Goal: Book appointment/travel/reservation

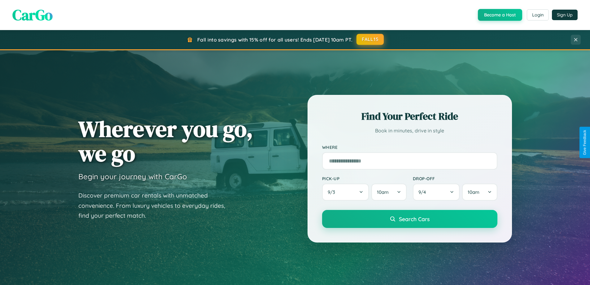
click at [370, 39] on button "FALL15" at bounding box center [369, 39] width 27 height 11
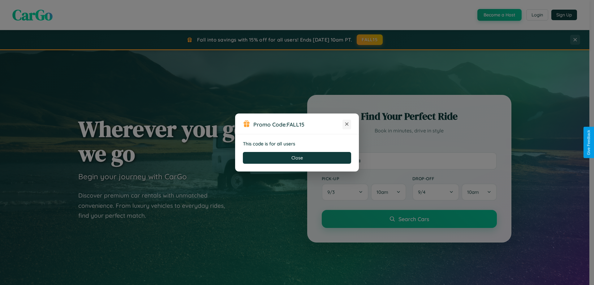
click at [347, 124] on icon at bounding box center [347, 124] width 6 height 6
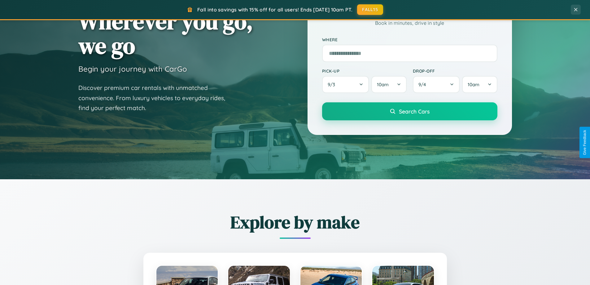
scroll to position [267, 0]
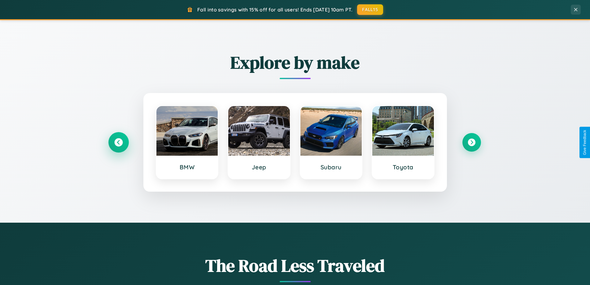
click at [118, 142] on icon at bounding box center [118, 142] width 8 height 8
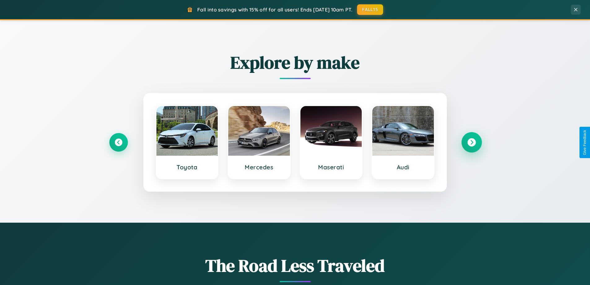
click at [471, 142] on icon at bounding box center [471, 142] width 8 height 8
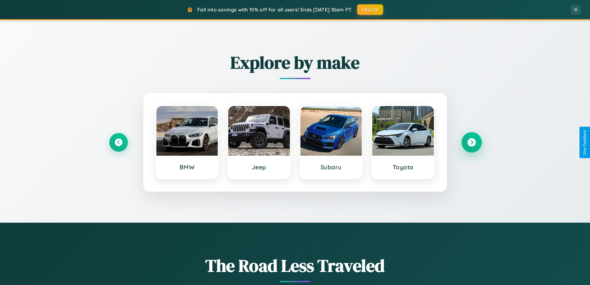
click at [471, 142] on icon at bounding box center [471, 142] width 8 height 8
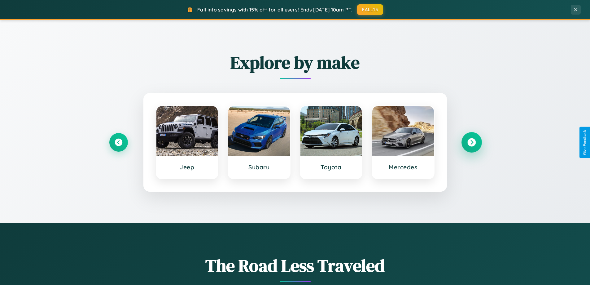
click at [471, 142] on icon at bounding box center [471, 142] width 8 height 8
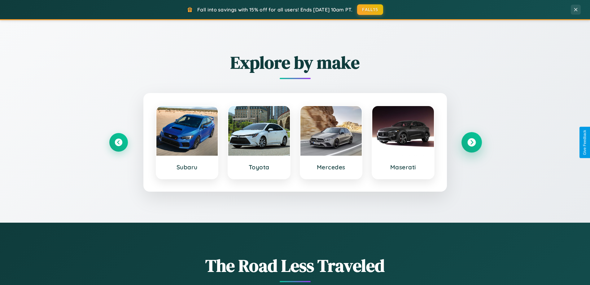
click at [471, 142] on icon at bounding box center [471, 142] width 8 height 8
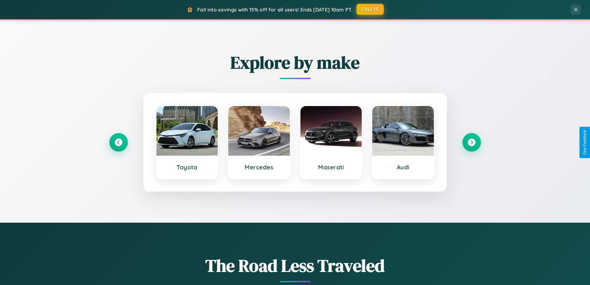
click at [370, 9] on button "FALL15" at bounding box center [369, 9] width 27 height 11
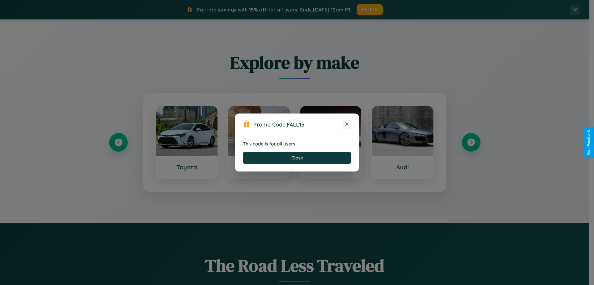
click at [347, 124] on icon at bounding box center [347, 124] width 6 height 6
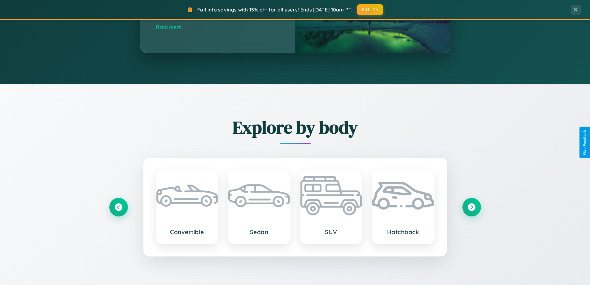
scroll to position [995, 0]
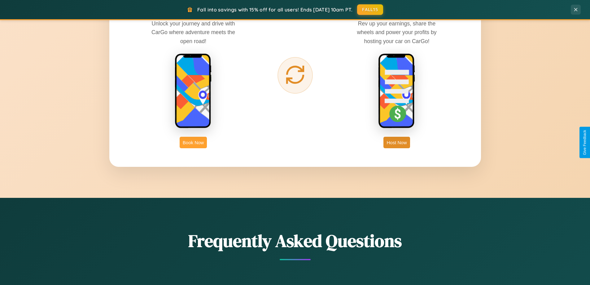
click at [193, 142] on button "Book Now" at bounding box center [193, 142] width 27 height 11
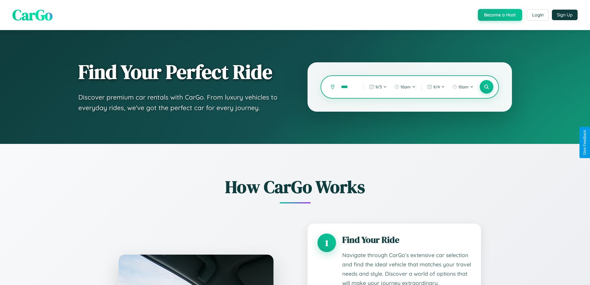
type input "*****"
